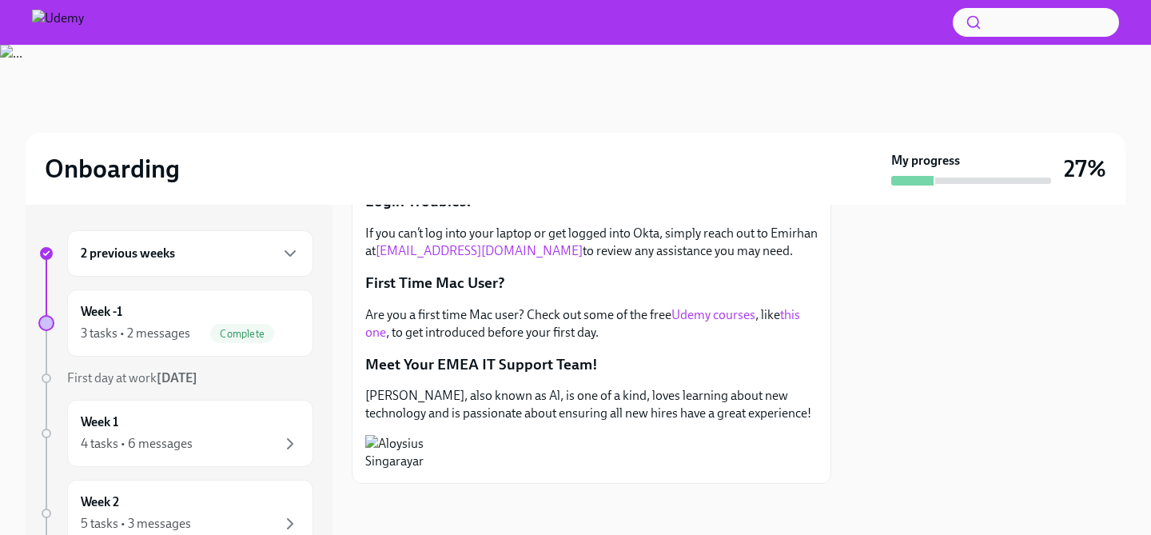
scroll to position [605, 0]
click at [143, 384] on span "First day at work [DATE]" at bounding box center [132, 377] width 130 height 15
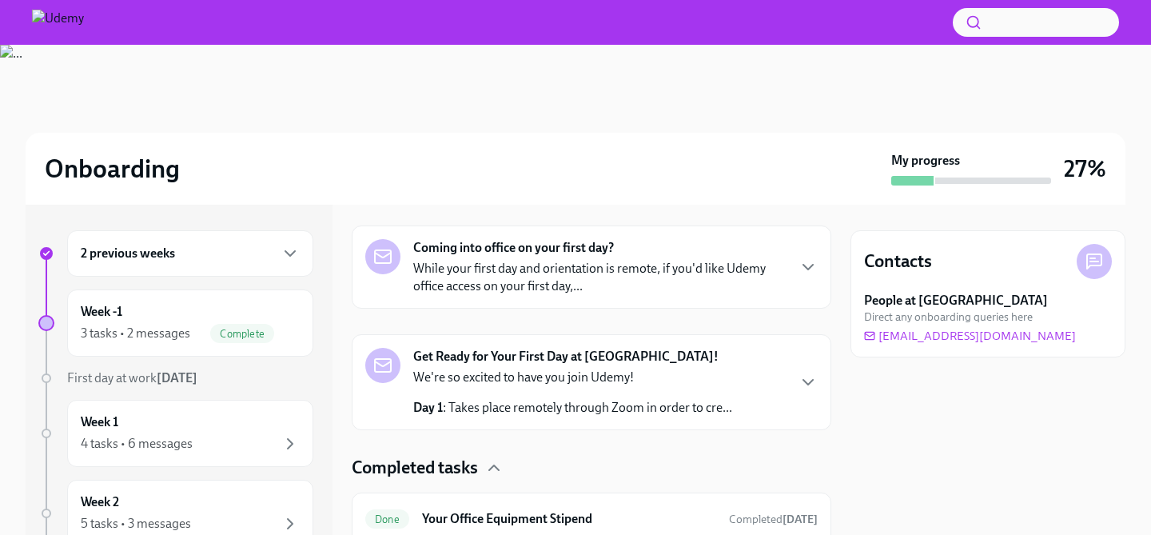
scroll to position [246, 0]
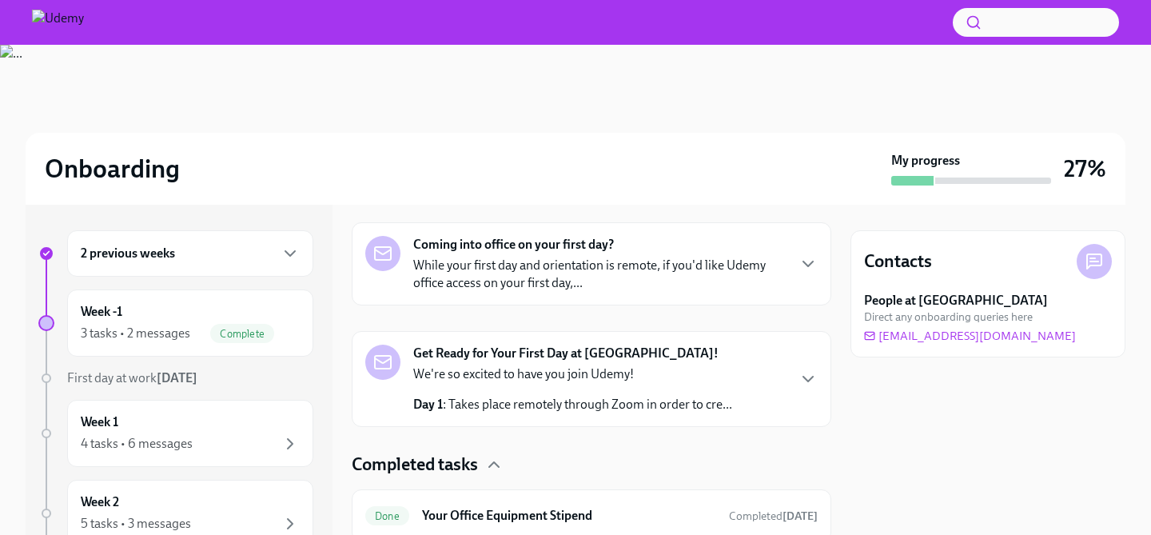
click at [504, 382] on p "We're so excited to have you join Udemy!" at bounding box center [572, 374] width 319 height 18
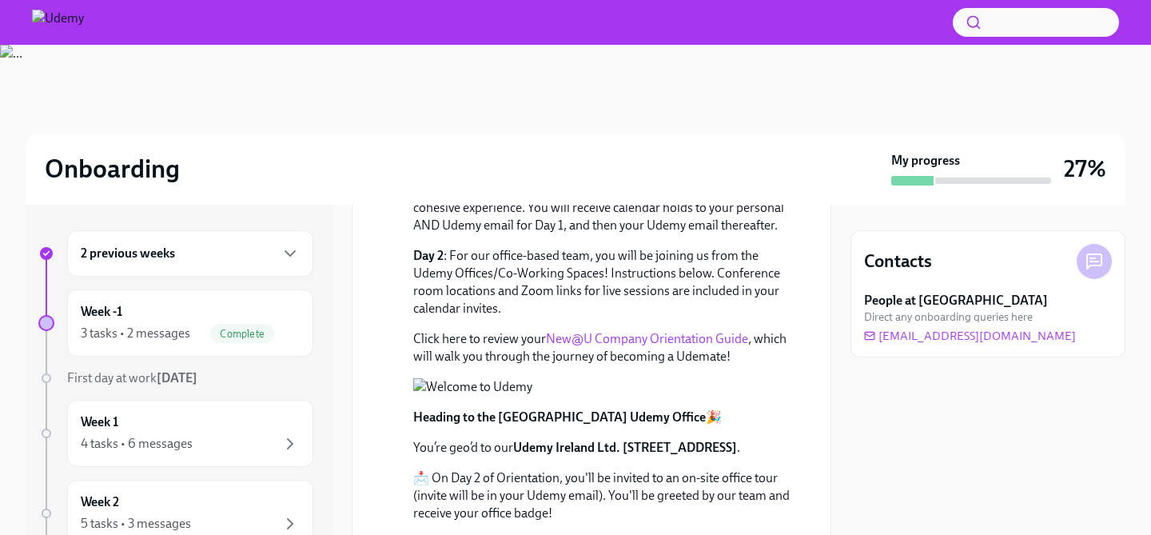
scroll to position [436, 0]
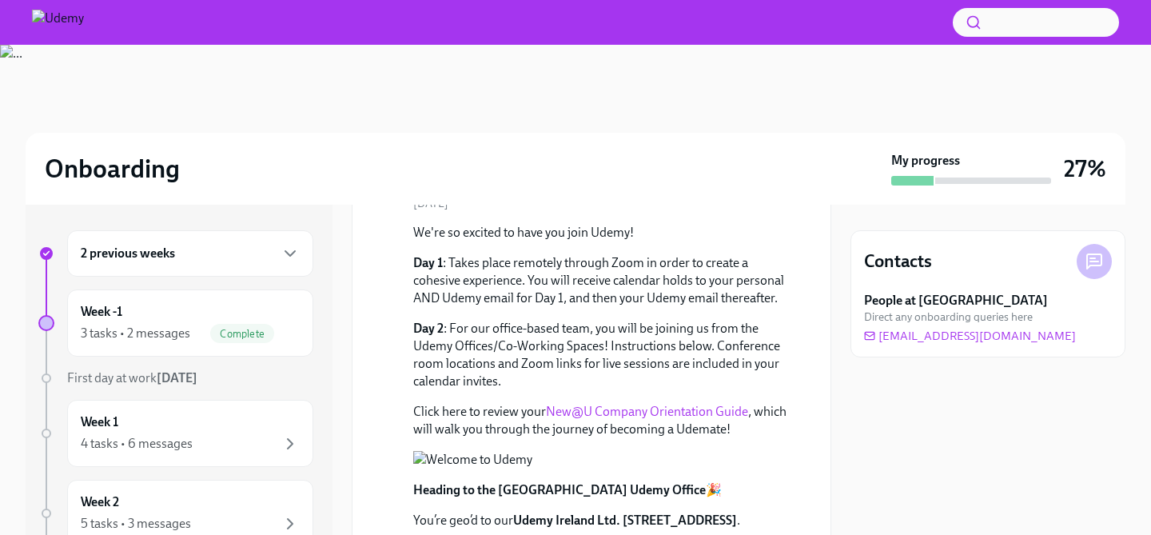
click at [620, 412] on link "New@U Company Orientation Guide" at bounding box center [647, 411] width 202 height 15
click at [245, 263] on div "2 previous weeks" at bounding box center [190, 253] width 246 height 46
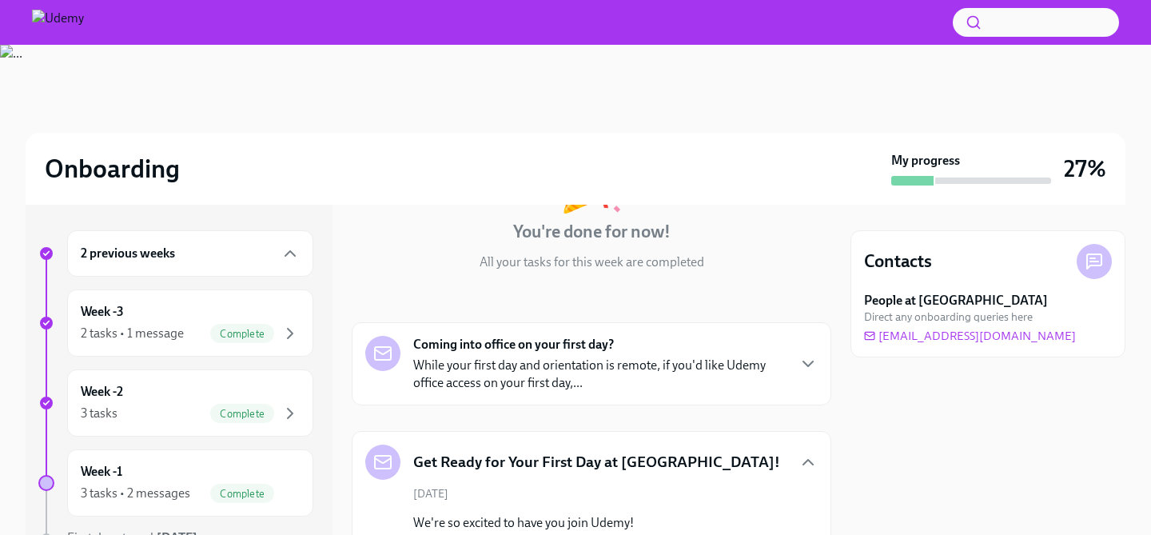
scroll to position [262, 0]
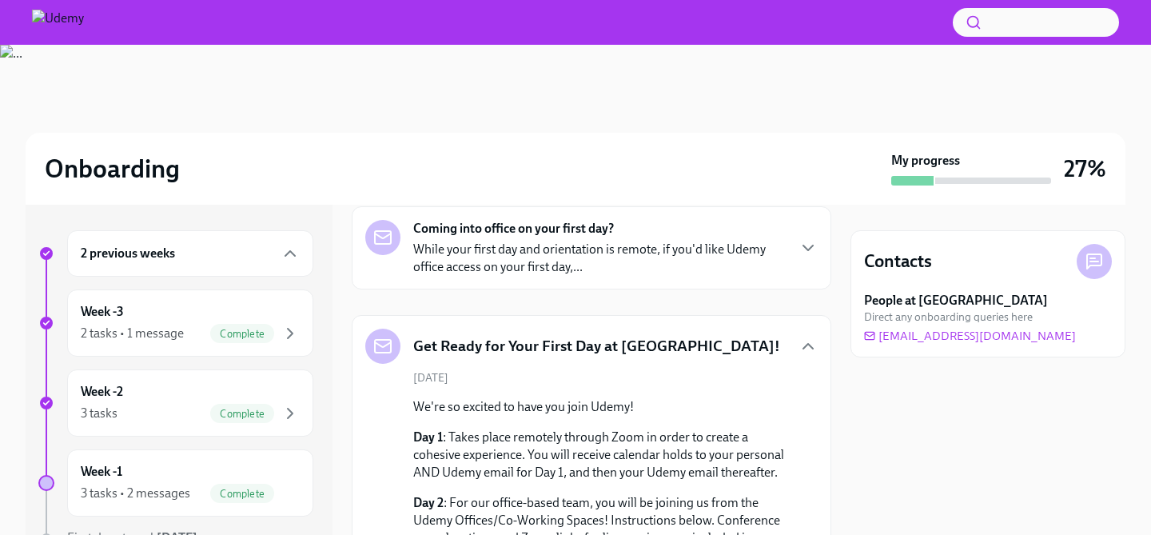
click at [446, 280] on div "Coming into office on your first day? While your first day and orientation is r…" at bounding box center [592, 247] width 480 height 83
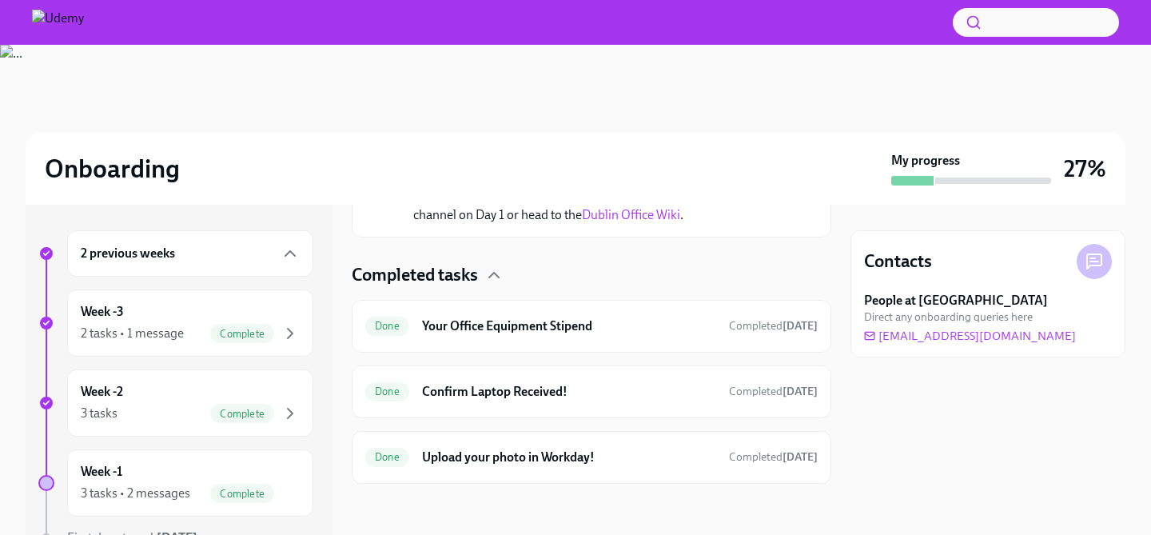
scroll to position [1279, 0]
click at [582, 222] on link "Dublin Office Wiki" at bounding box center [631, 214] width 98 height 15
click at [210, 499] on div "Complete" at bounding box center [255, 493] width 90 height 19
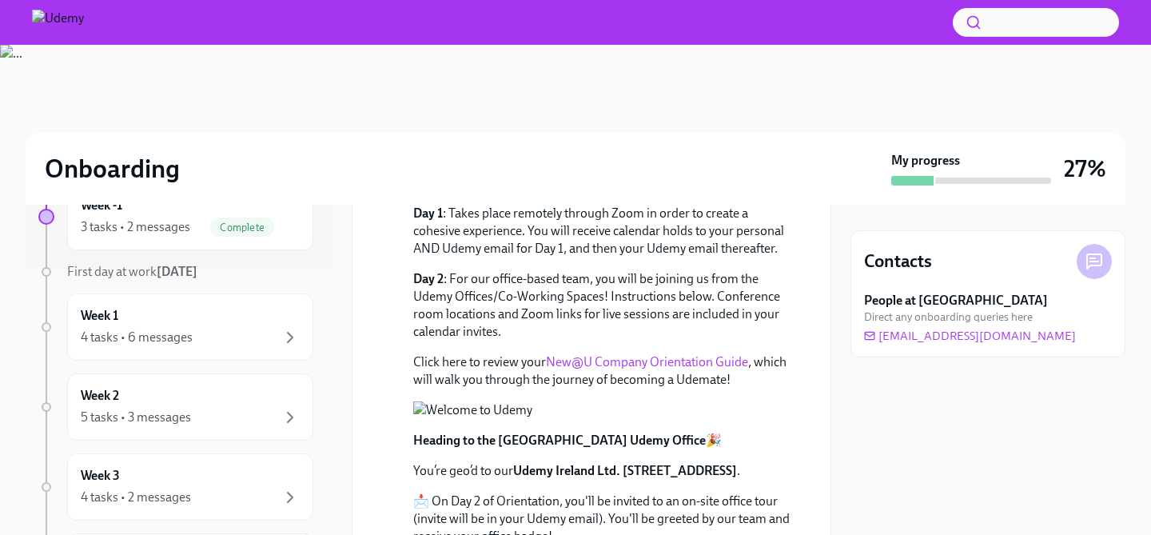
scroll to position [265, 0]
click at [125, 315] on div "Week 1 4 tasks • 6 messages" at bounding box center [190, 329] width 219 height 40
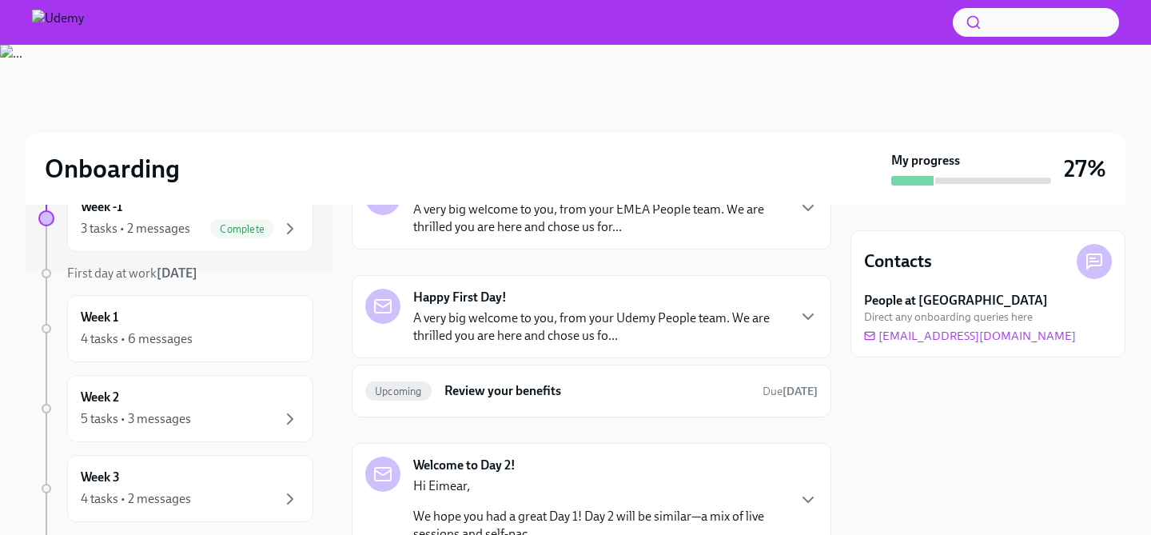
scroll to position [103, 0]
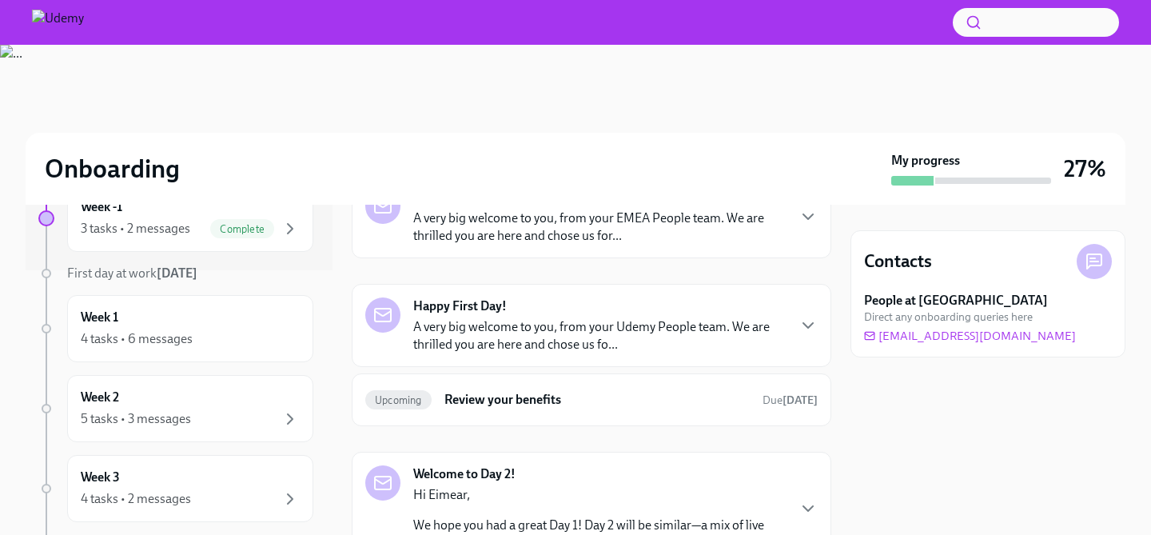
click at [522, 332] on p "A very big welcome to you, from your Udemy People team. We are thrilled you are…" at bounding box center [599, 335] width 373 height 35
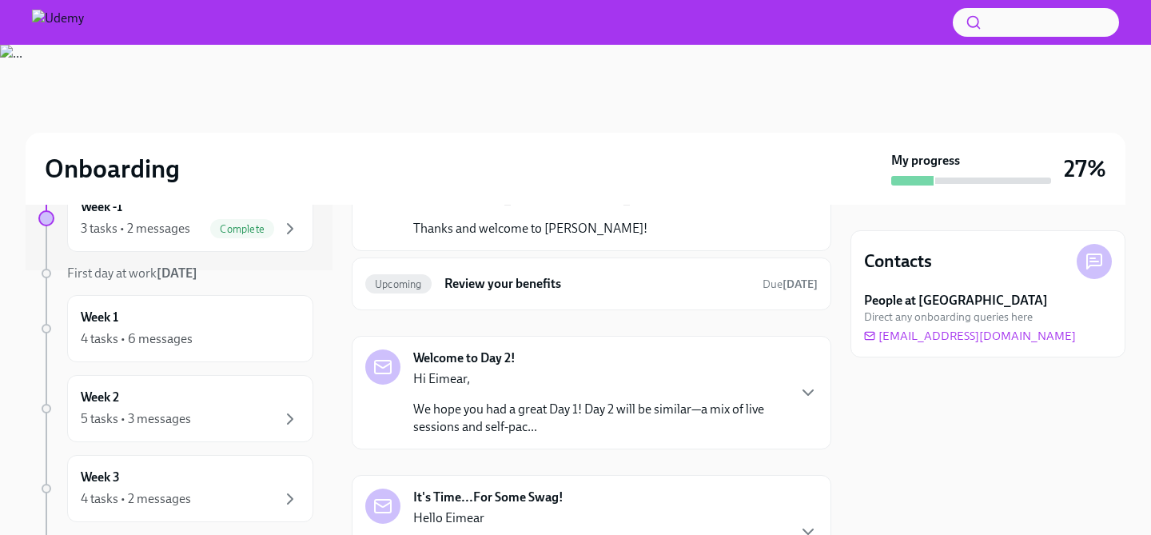
scroll to position [875, 0]
